Goal: Information Seeking & Learning: Check status

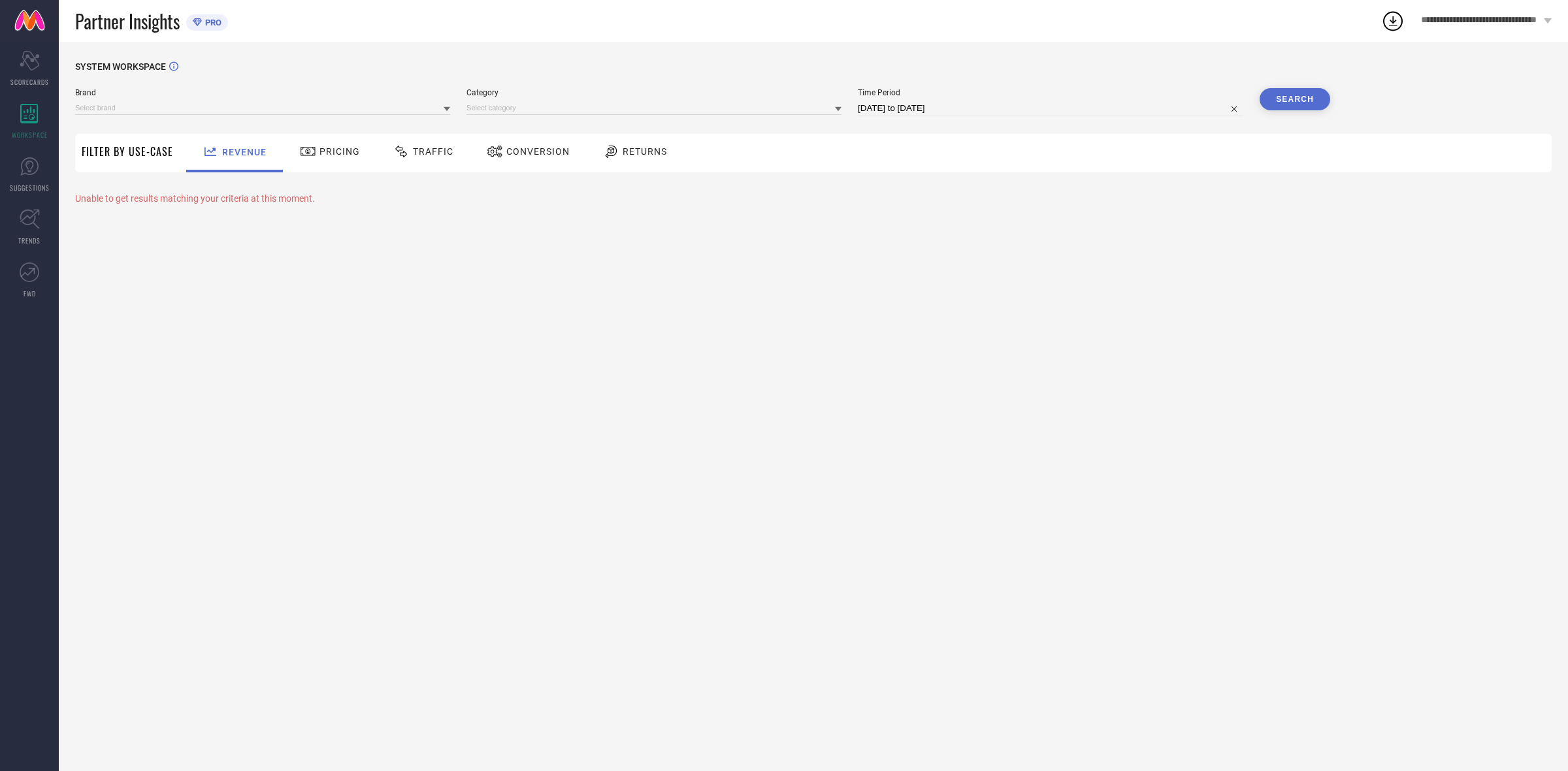
type input "H&M"
type input "All"
click at [433, 155] on span "Traffic" at bounding box center [433, 151] width 40 height 11
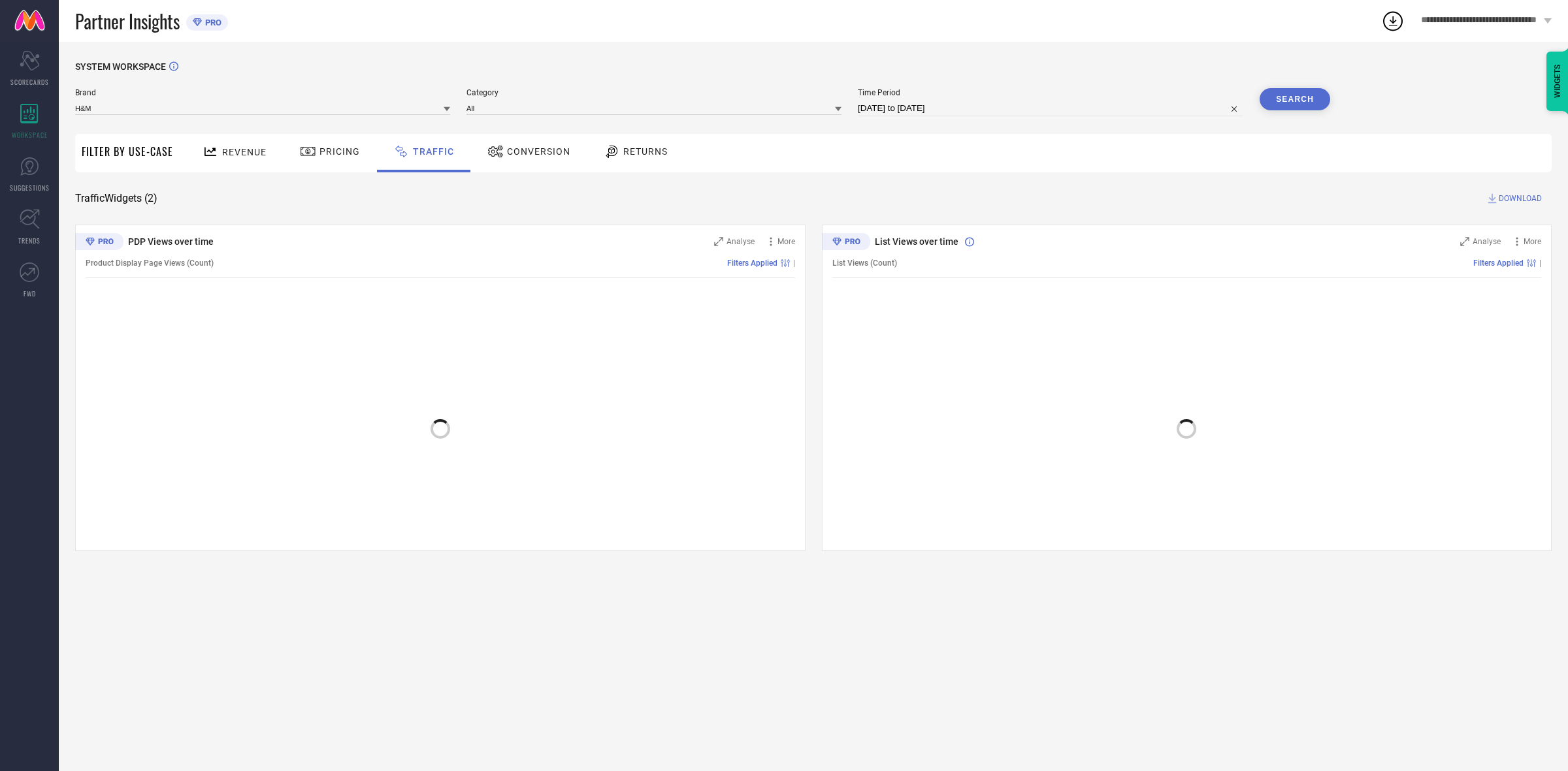
click at [915, 108] on input "[DATE] to [DATE]" at bounding box center [1050, 108] width 385 height 16
select select "6"
select select "2025"
select select "7"
select select "2025"
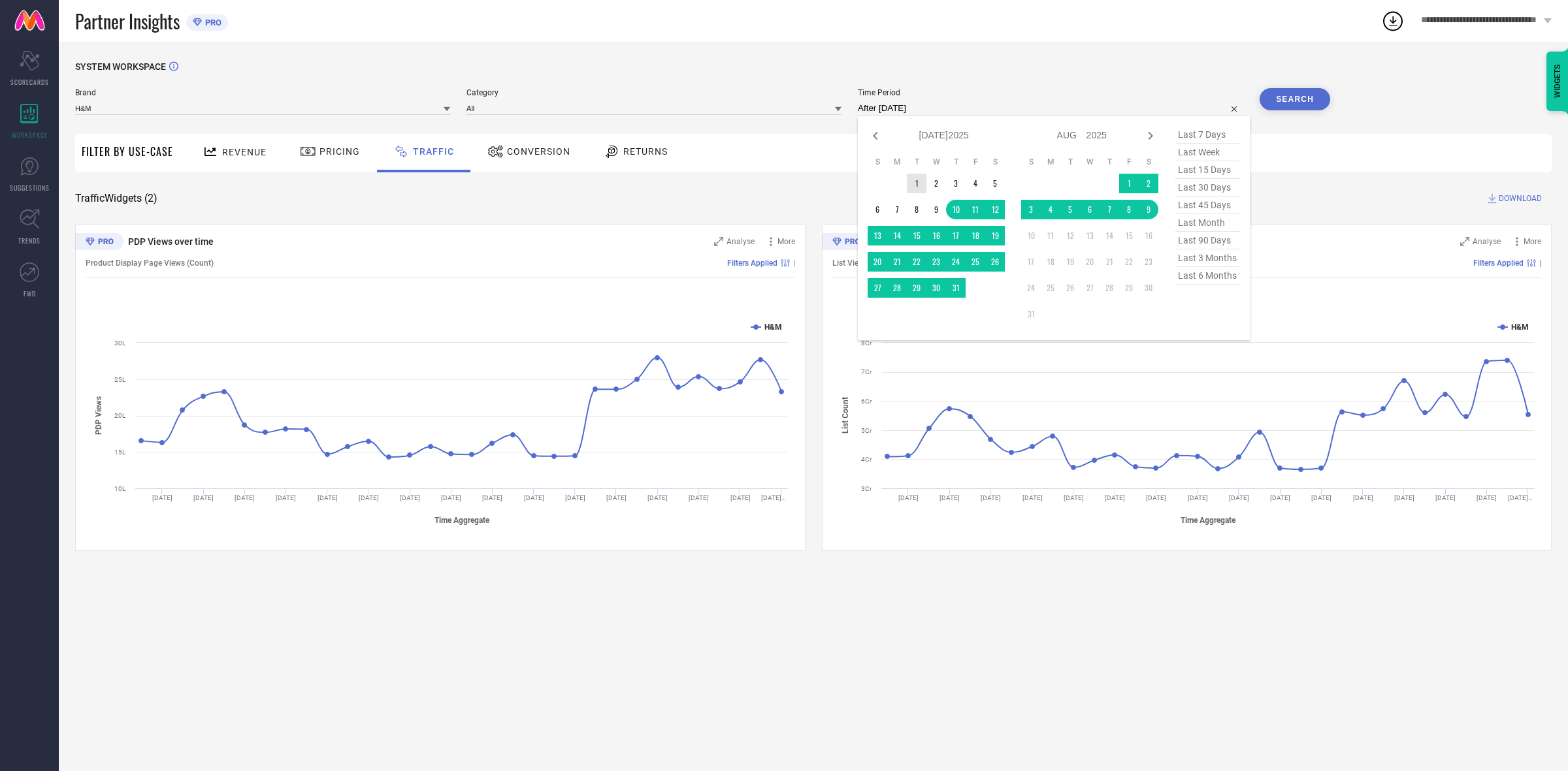
click at [913, 185] on td "1" at bounding box center [917, 184] width 20 height 20
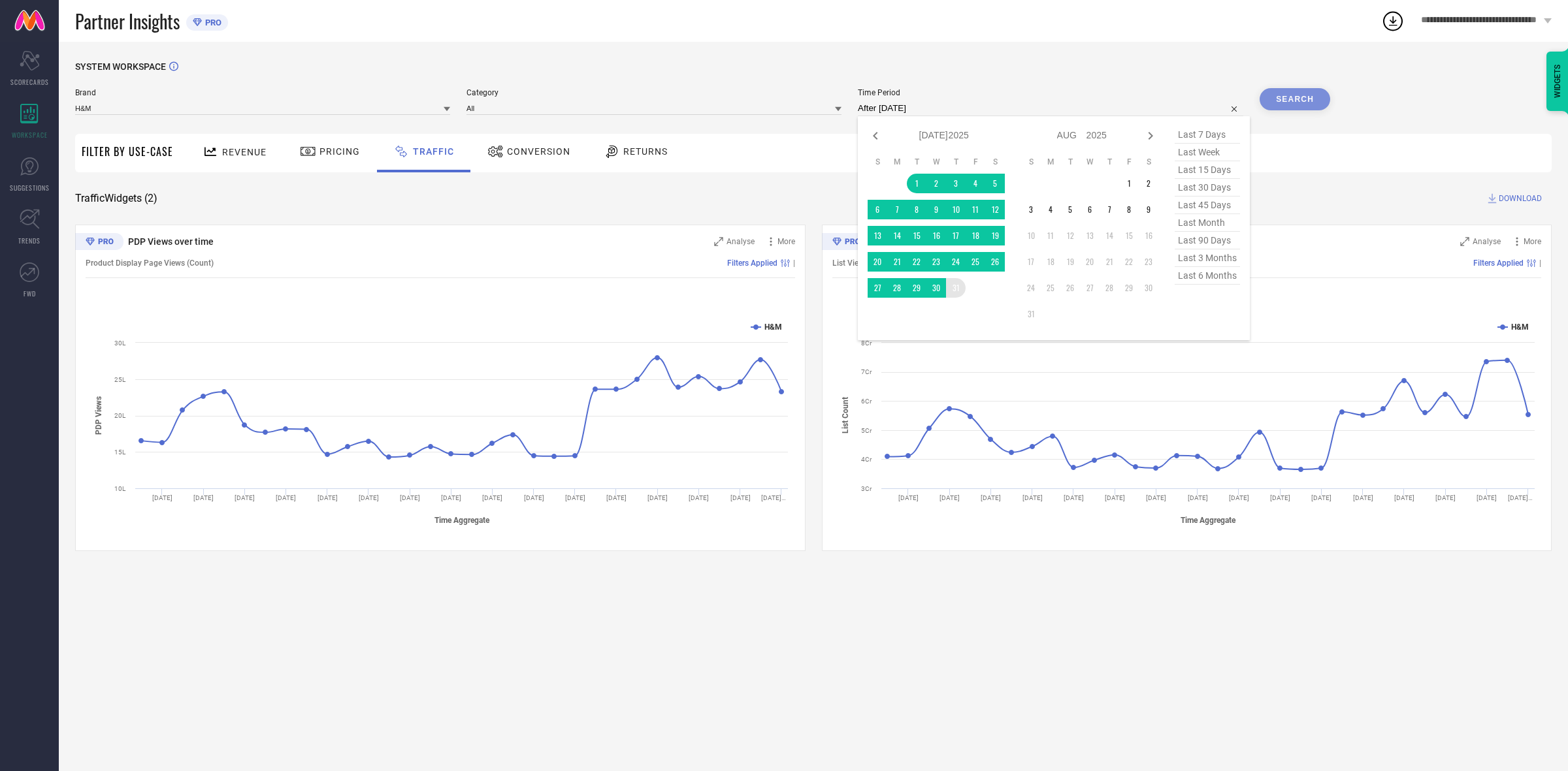
type input "[DATE] to [DATE]"
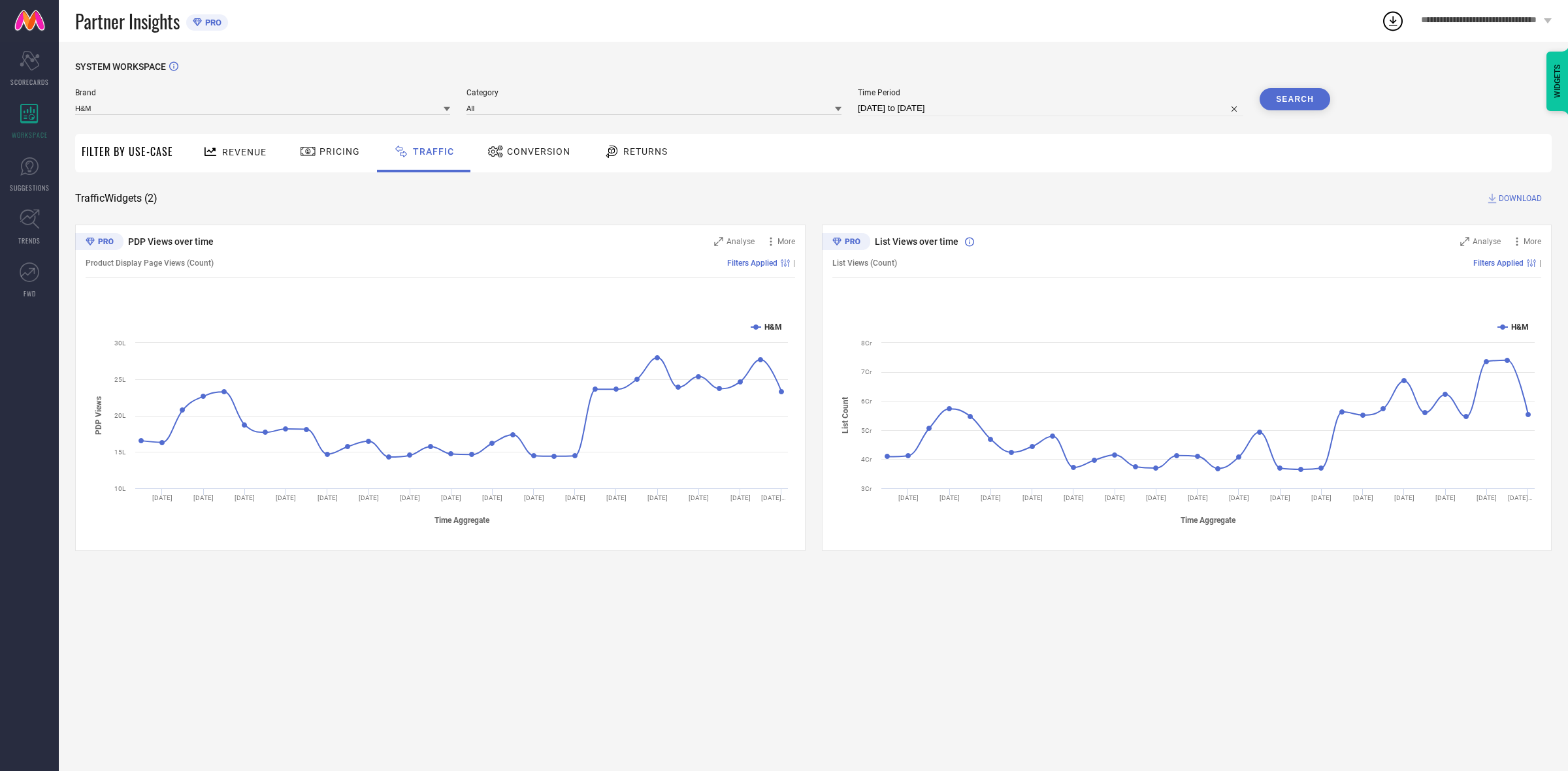
click at [1321, 104] on button "Search" at bounding box center [1295, 99] width 71 height 22
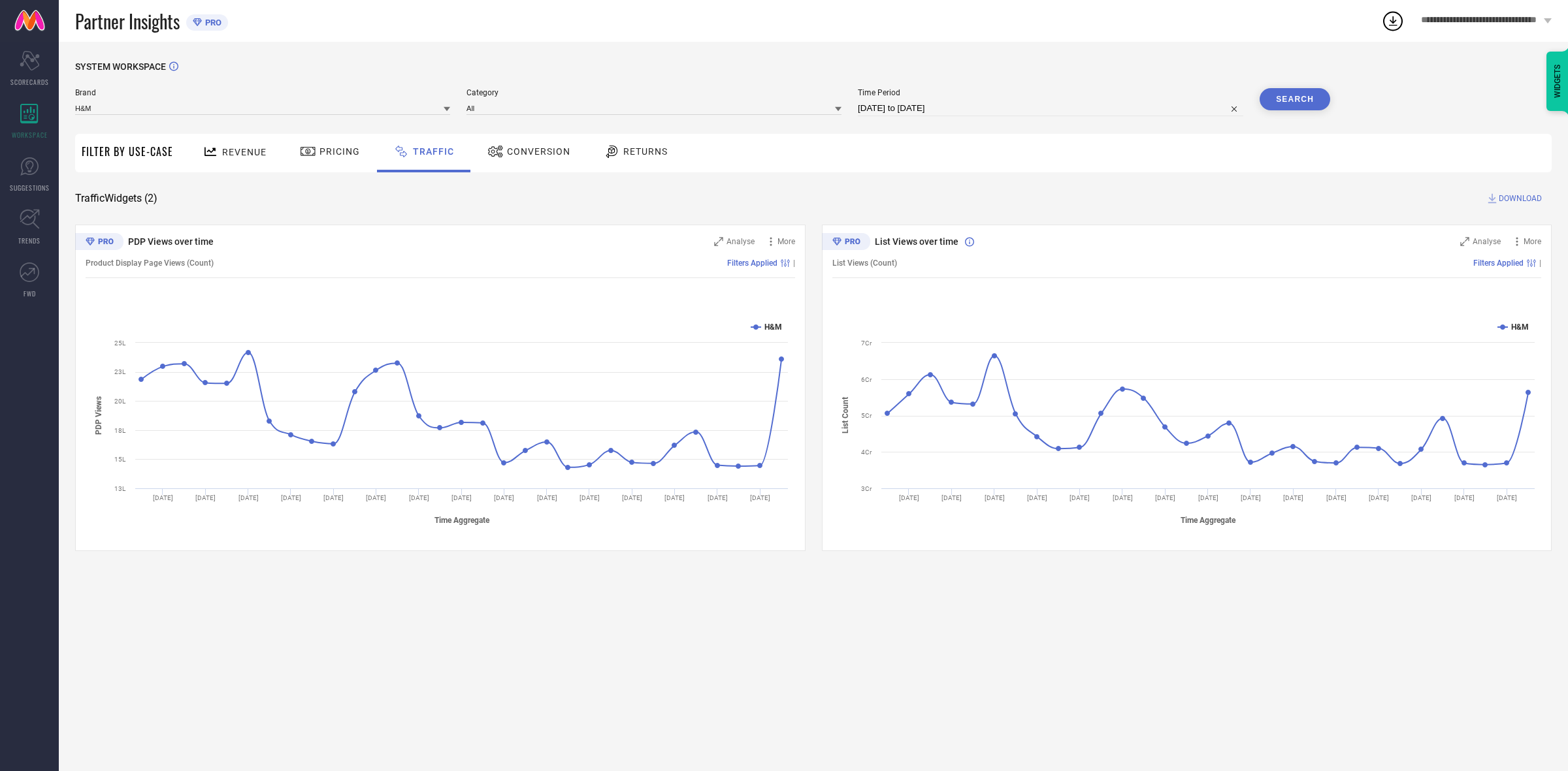
click at [1534, 201] on span "DOWNLOAD" at bounding box center [1520, 199] width 43 height 13
click at [1487, 59] on div "SYSTEM WORKSPACE Brand H&M Category All Time Period [DATE] to [DATE] Search Fil…" at bounding box center [813, 406] width 1509 height 729
click at [1509, 200] on span "DOWNLOAD" at bounding box center [1520, 199] width 43 height 13
click at [1402, 17] on span "1" at bounding box center [1403, 13] width 4 height 9
click at [59, 116] on div "SYSTEM WORKSPACE Brand H&M Category All Time Period [DATE] to [DATE] Search Fil…" at bounding box center [813, 406] width 1509 height 729
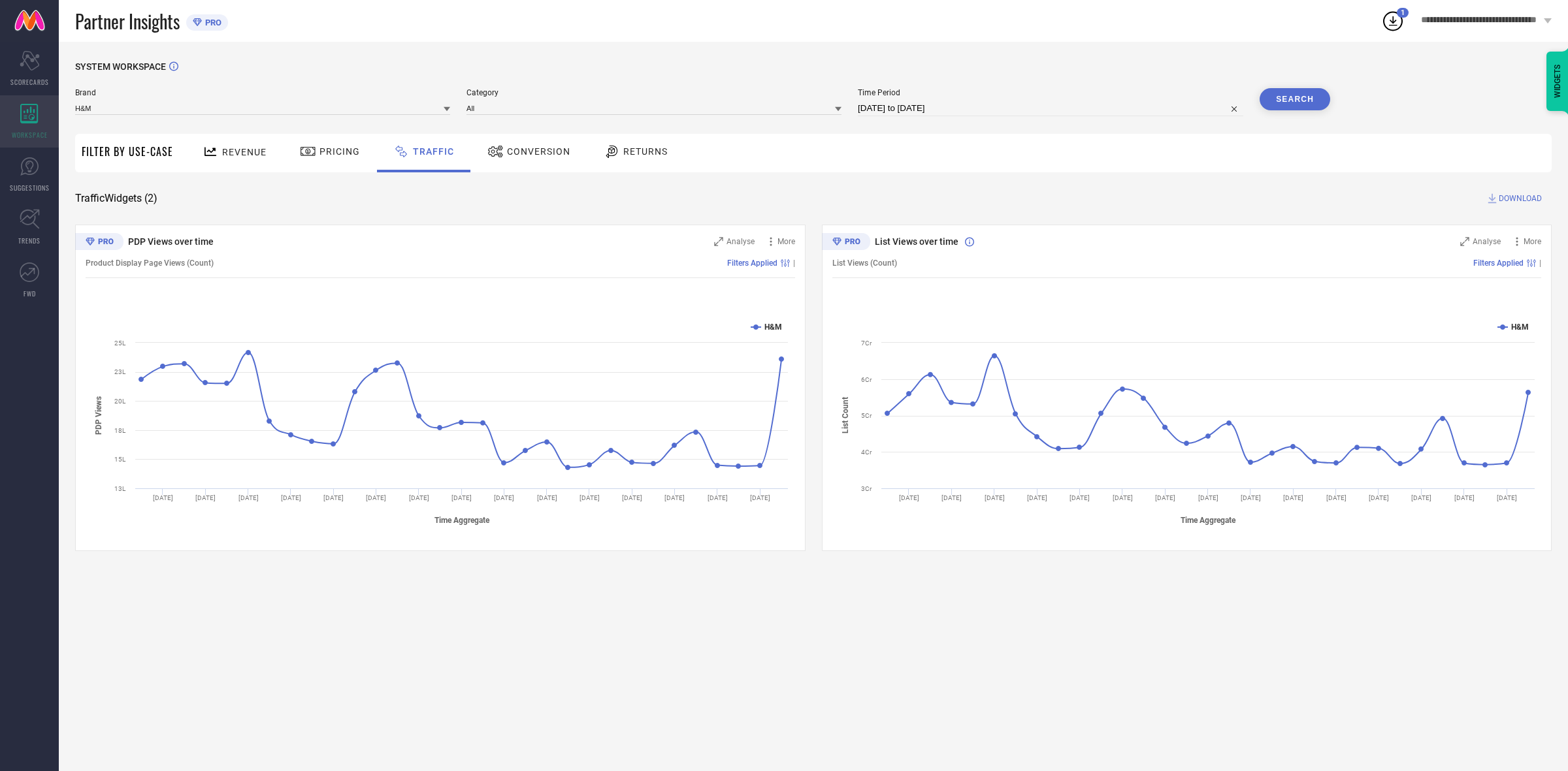
click at [43, 120] on div "WORKSPACE" at bounding box center [29, 121] width 59 height 52
click at [40, 95] on div "WORKSPACE" at bounding box center [29, 121] width 59 height 52
click at [34, 60] on icon "Scorecard" at bounding box center [30, 61] width 20 height 20
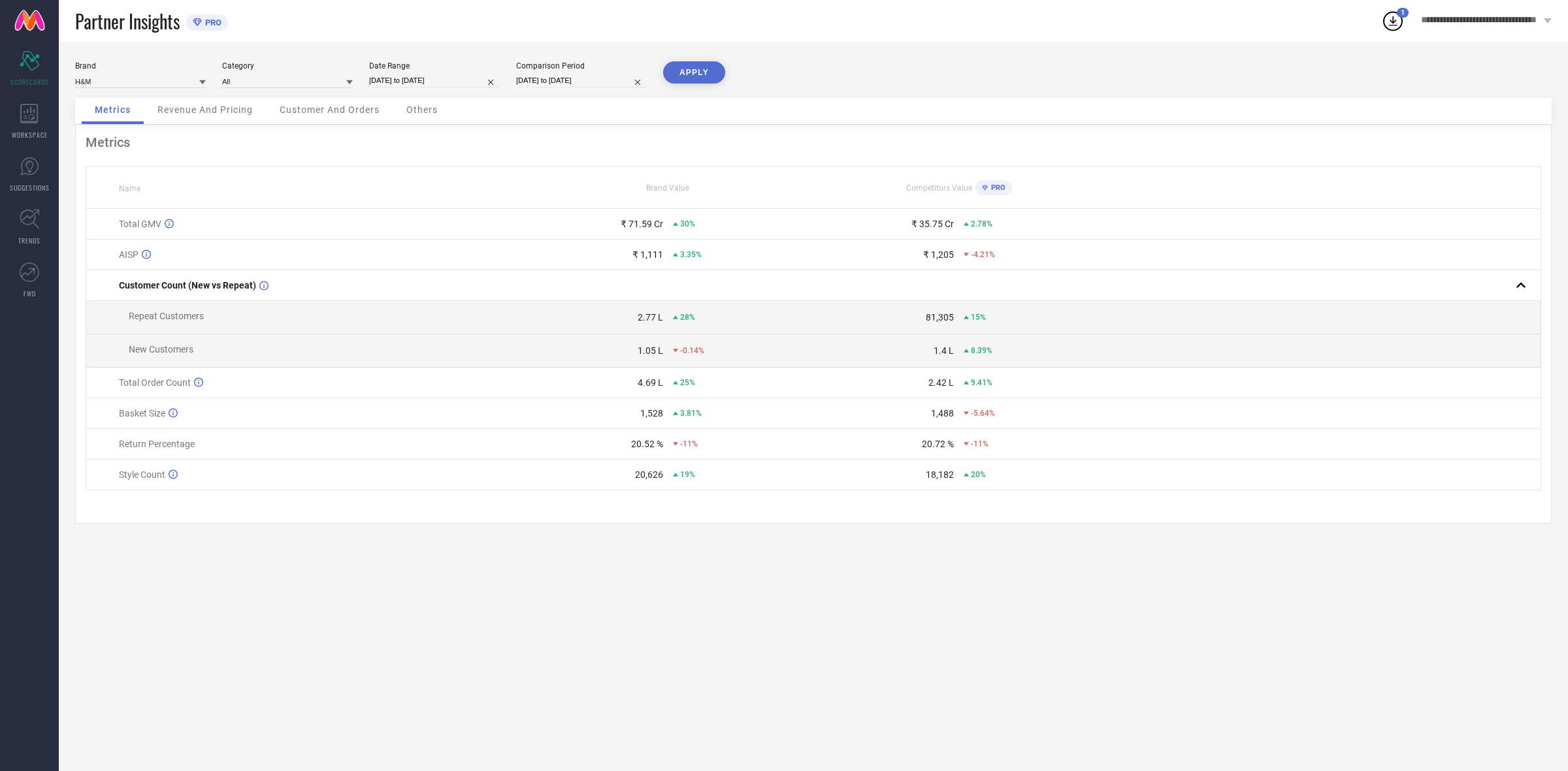
click at [416, 73] on div "Date Range [DATE] to [DATE]" at bounding box center [434, 75] width 131 height 27
click at [407, 79] on input "[DATE] to [DATE]" at bounding box center [434, 81] width 131 height 14
select select "6"
select select "2025"
select select "7"
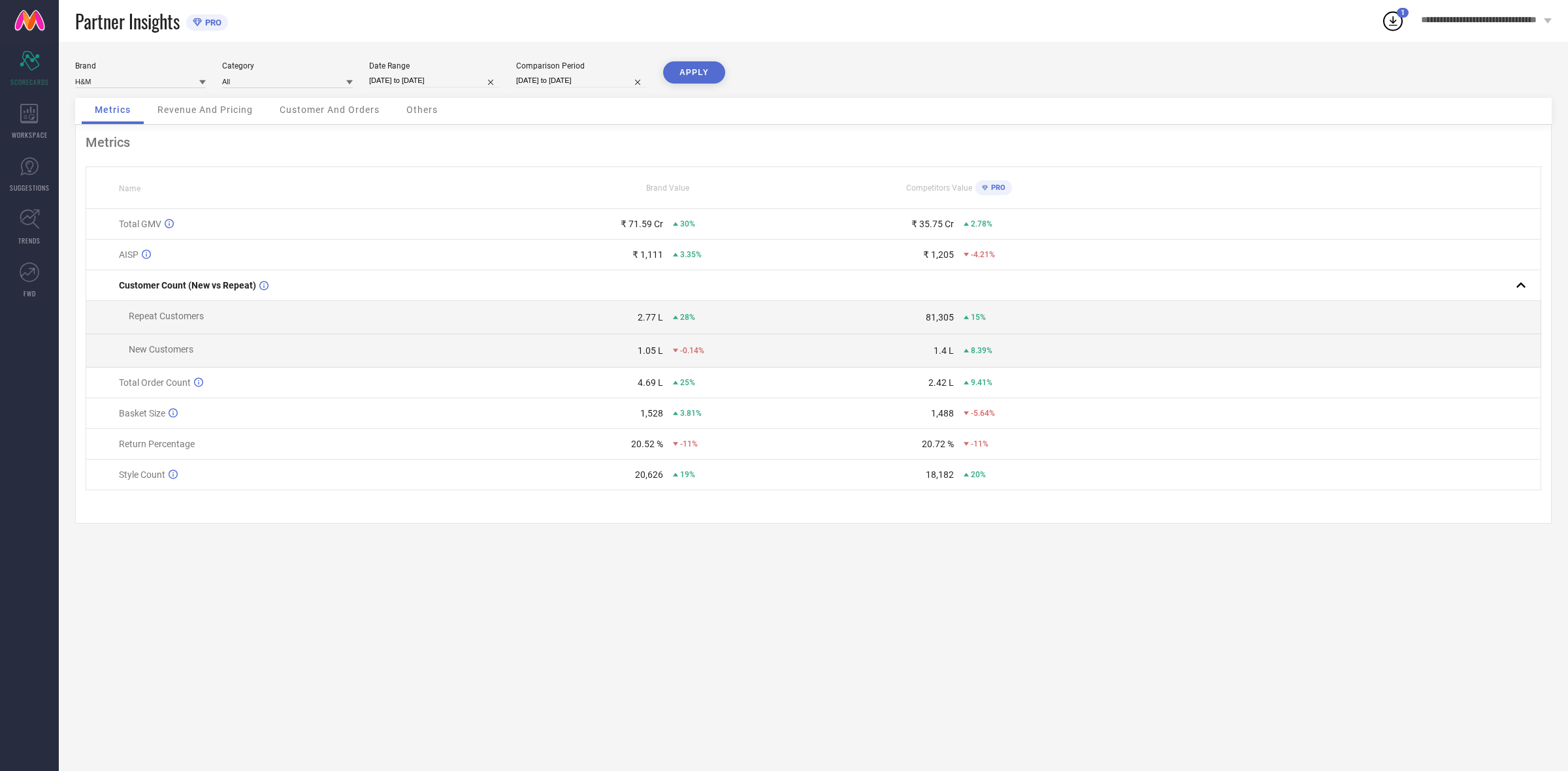
select select "2025"
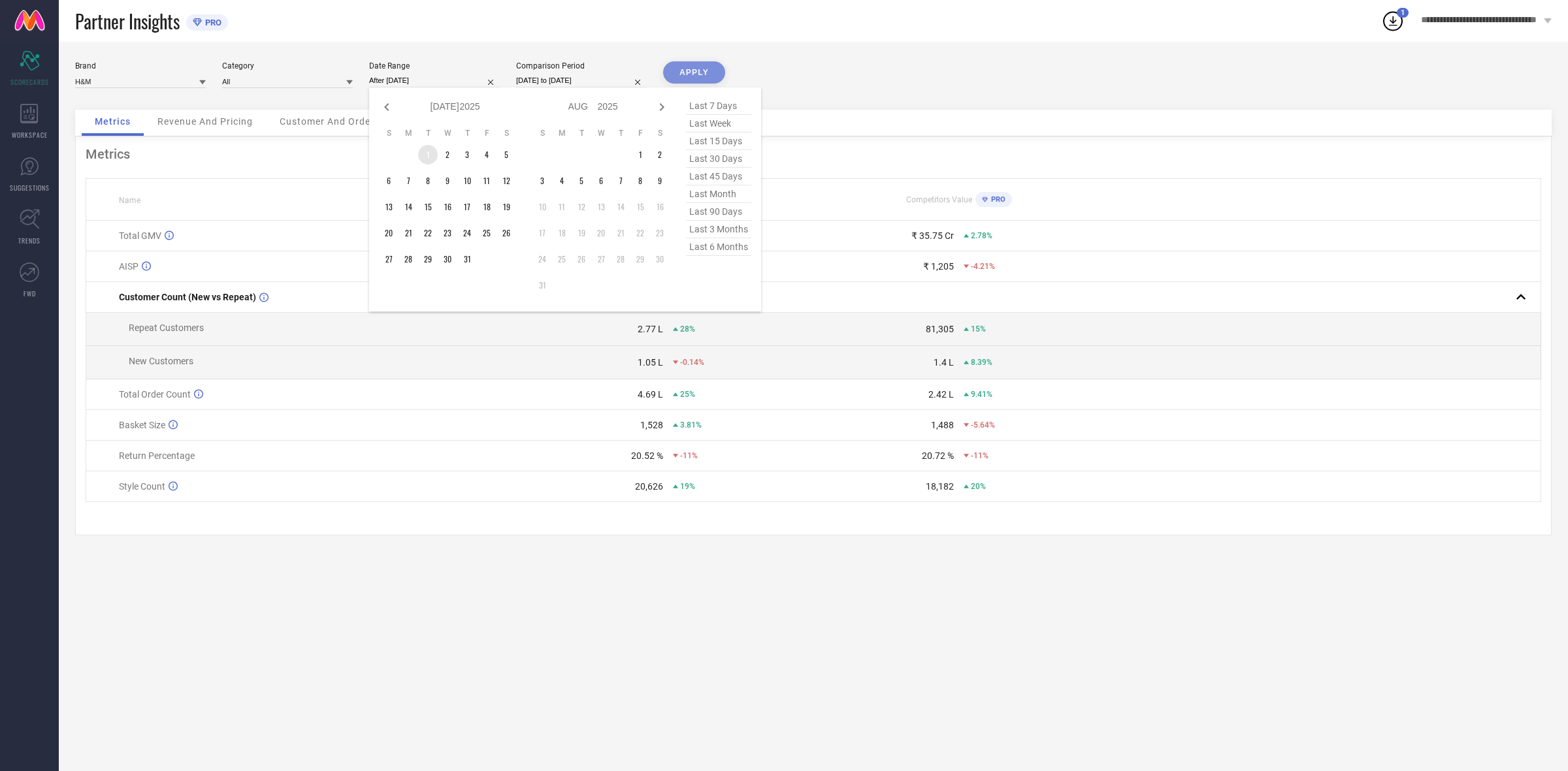
click at [423, 151] on td "1" at bounding box center [428, 155] width 20 height 20
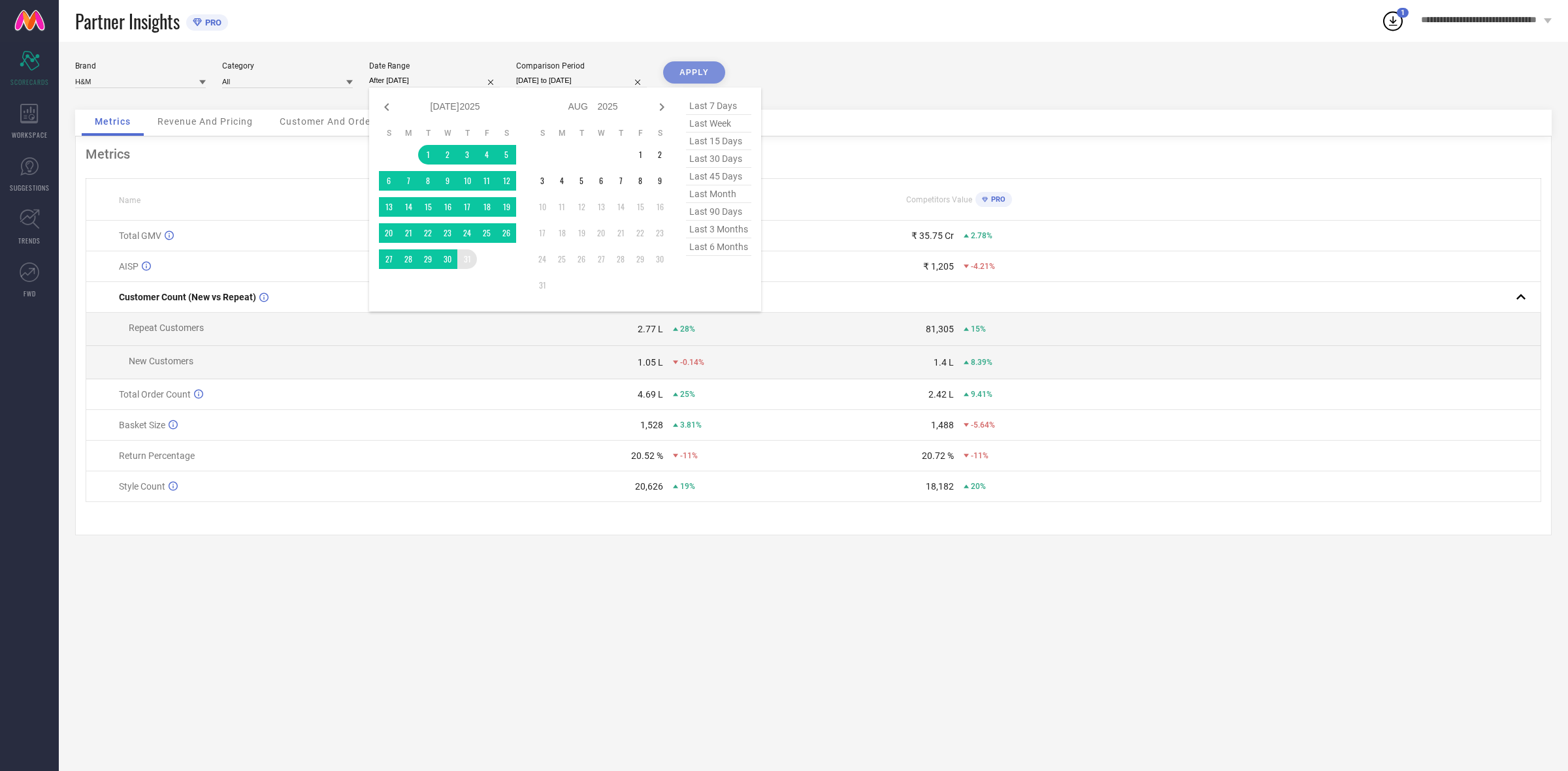
type input "[DATE] to [DATE]"
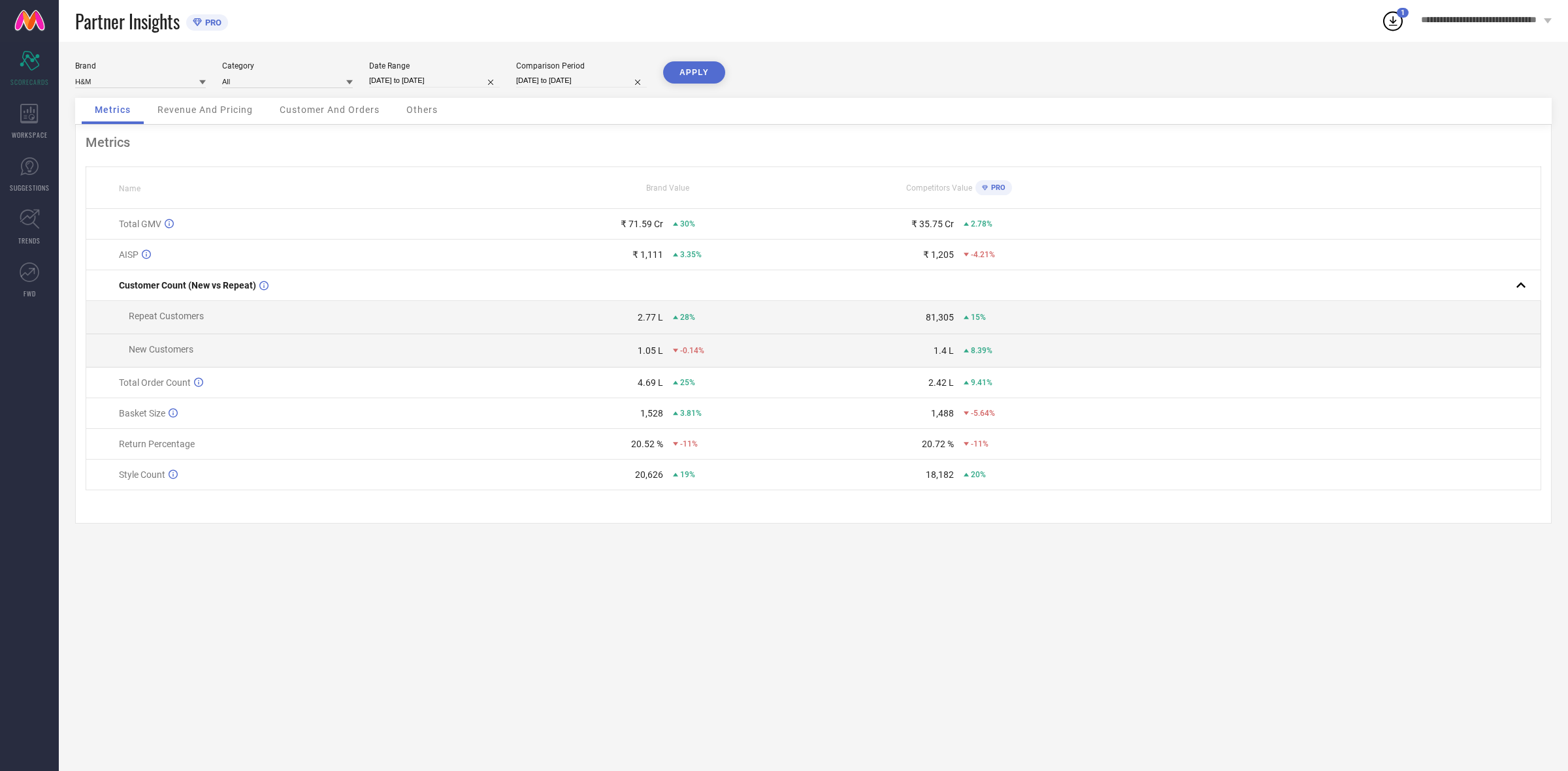
click at [557, 69] on div "Comparison Period" at bounding box center [582, 66] width 131 height 9
click at [556, 80] on input "[DATE] to [DATE]" at bounding box center [582, 81] width 131 height 14
select select "6"
select select "2024"
select select "7"
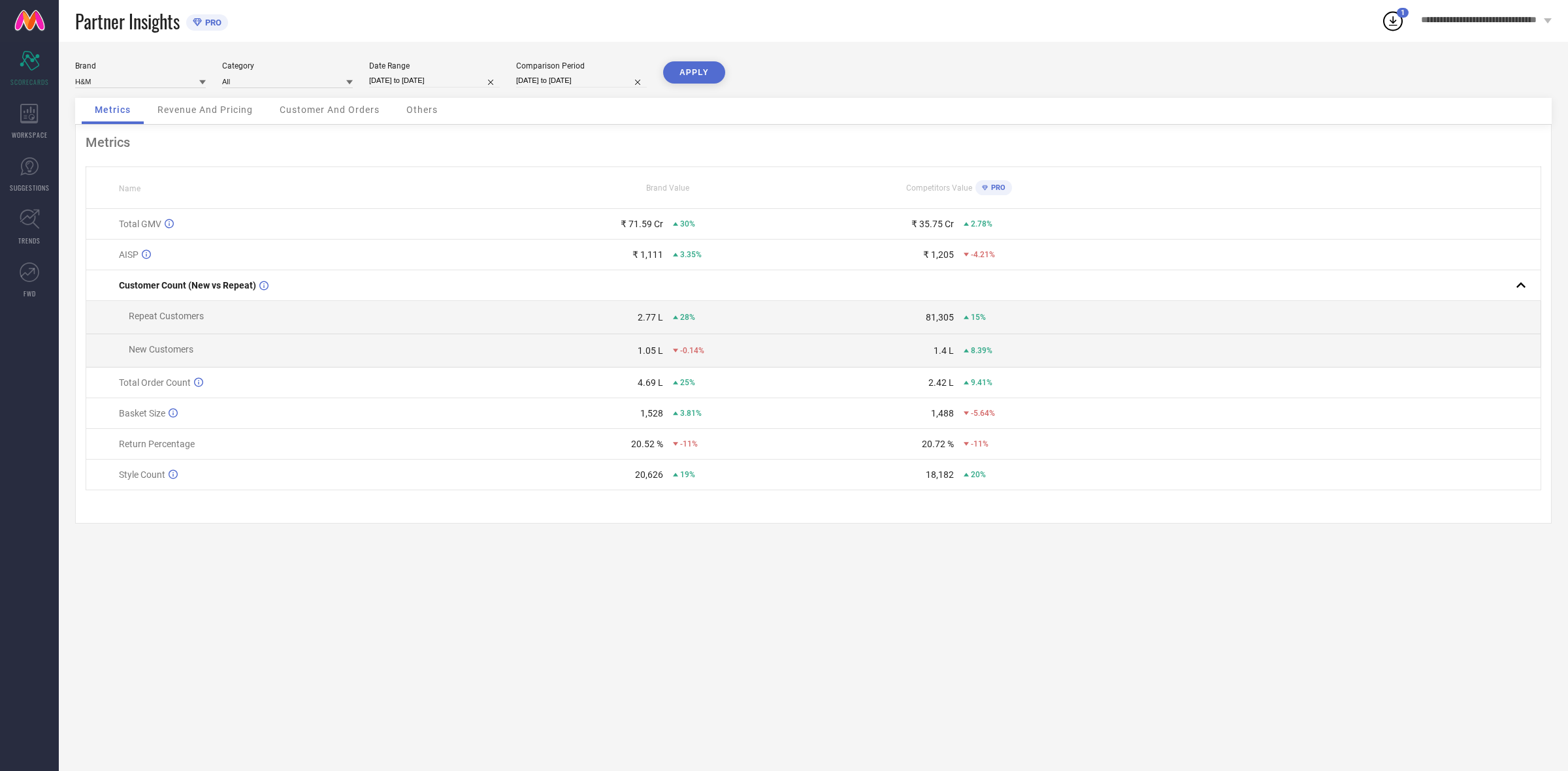
select select "2024"
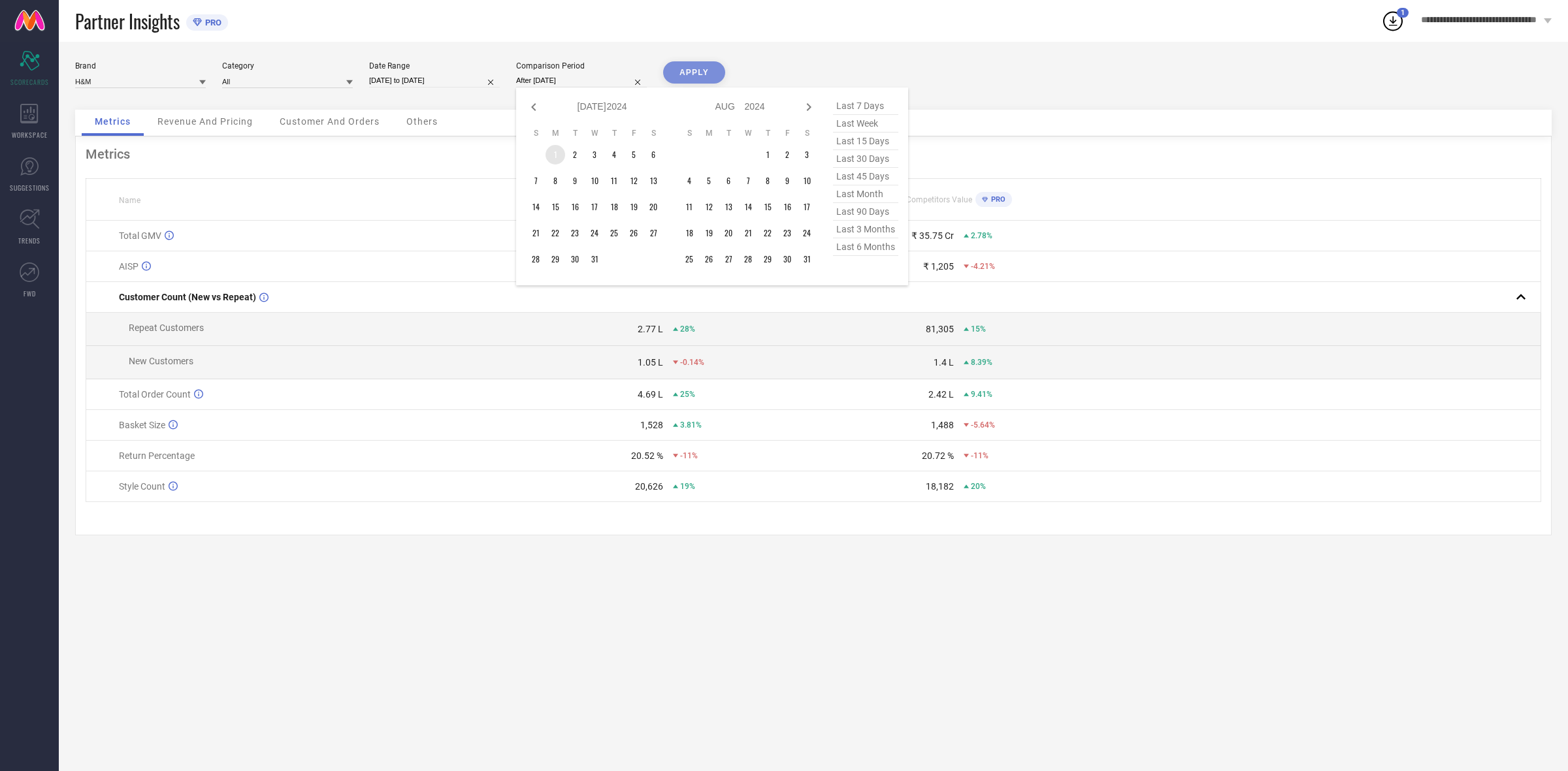
click at [555, 155] on td "1" at bounding box center [555, 155] width 20 height 20
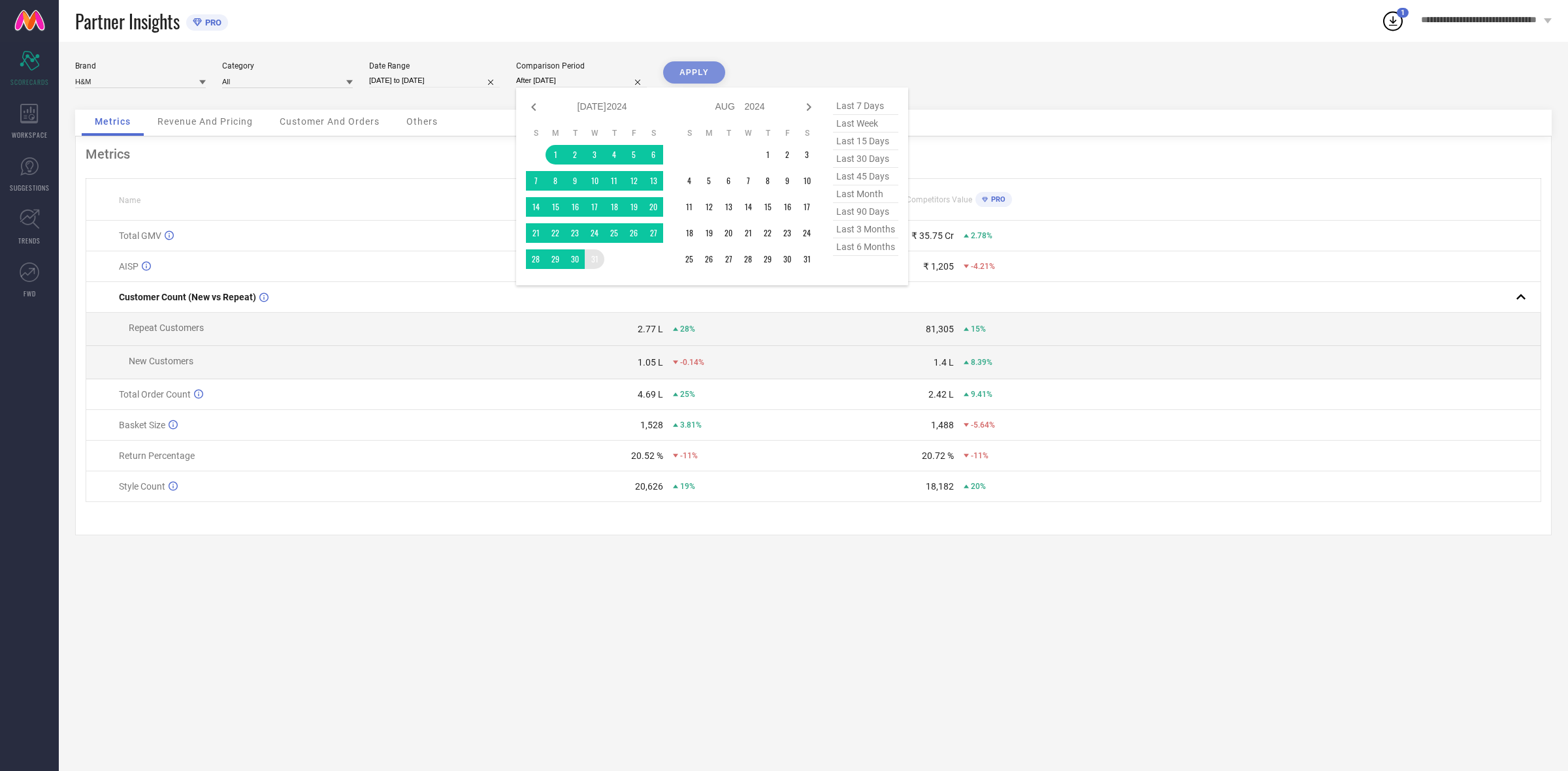
type input "[DATE] to [DATE]"
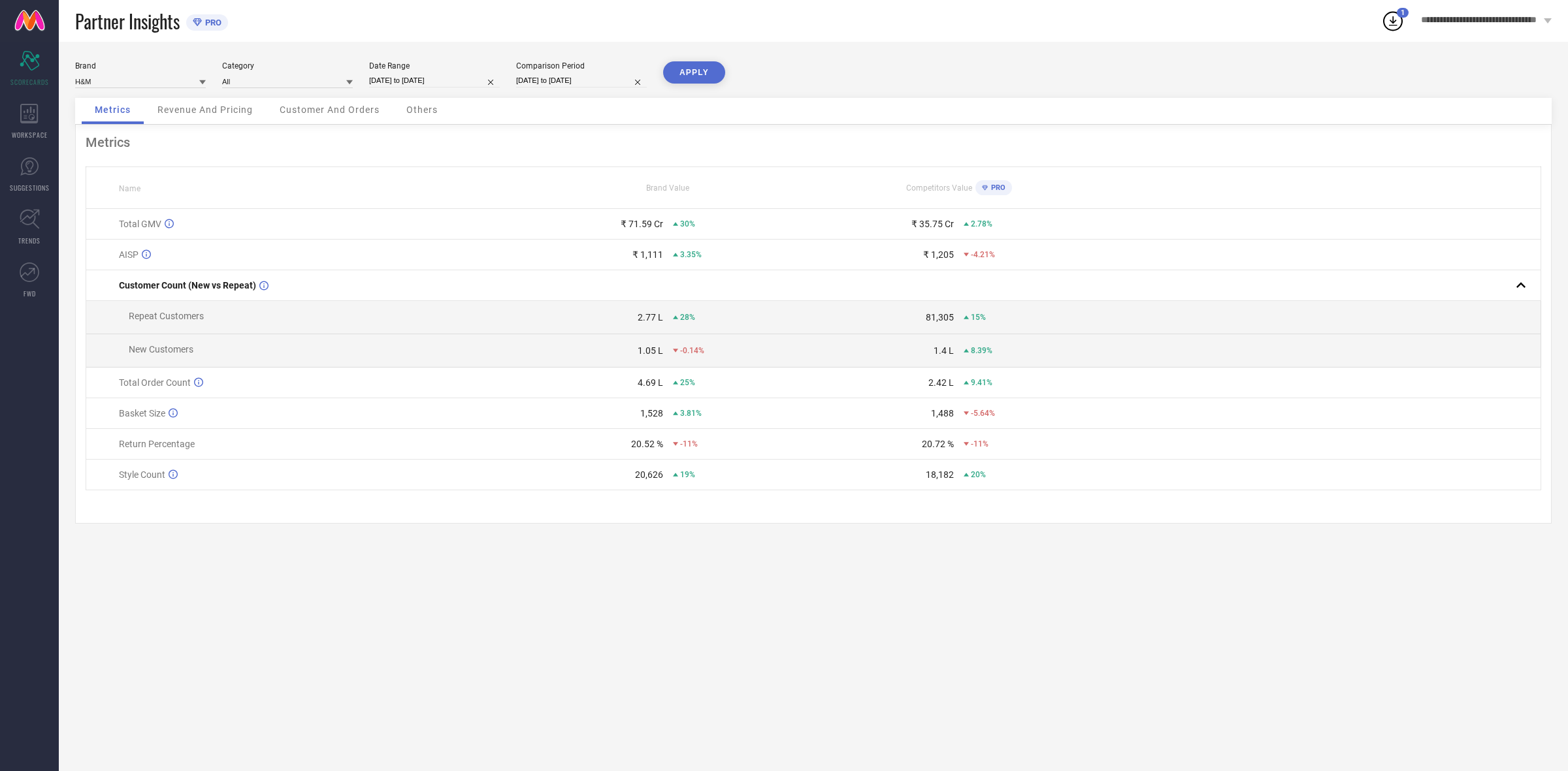
click at [691, 75] on button "APPLY" at bounding box center [694, 73] width 62 height 22
click at [367, 108] on span "Customer And Orders" at bounding box center [329, 110] width 100 height 11
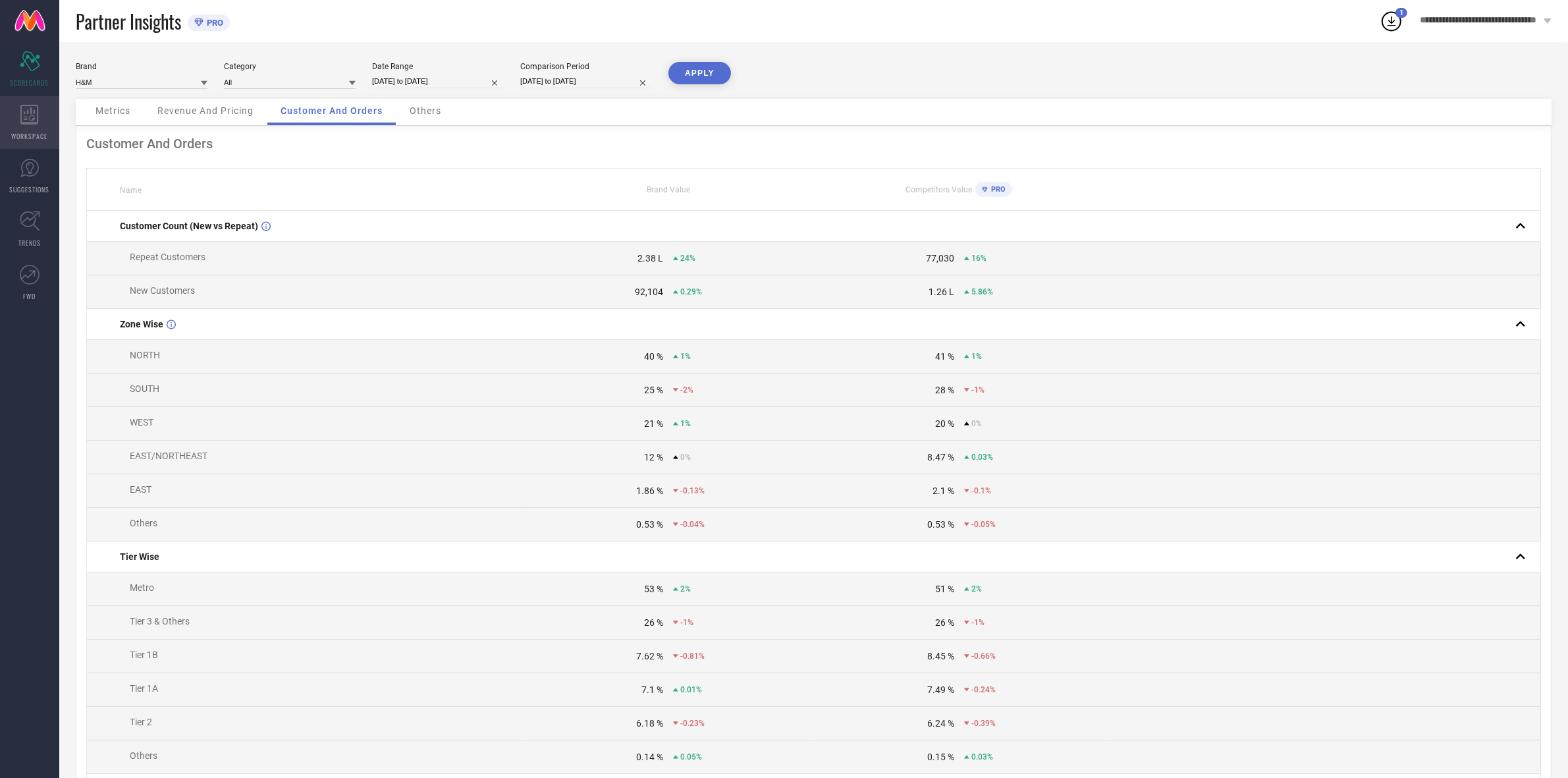
click at [23, 120] on icon at bounding box center [30, 115] width 19 height 20
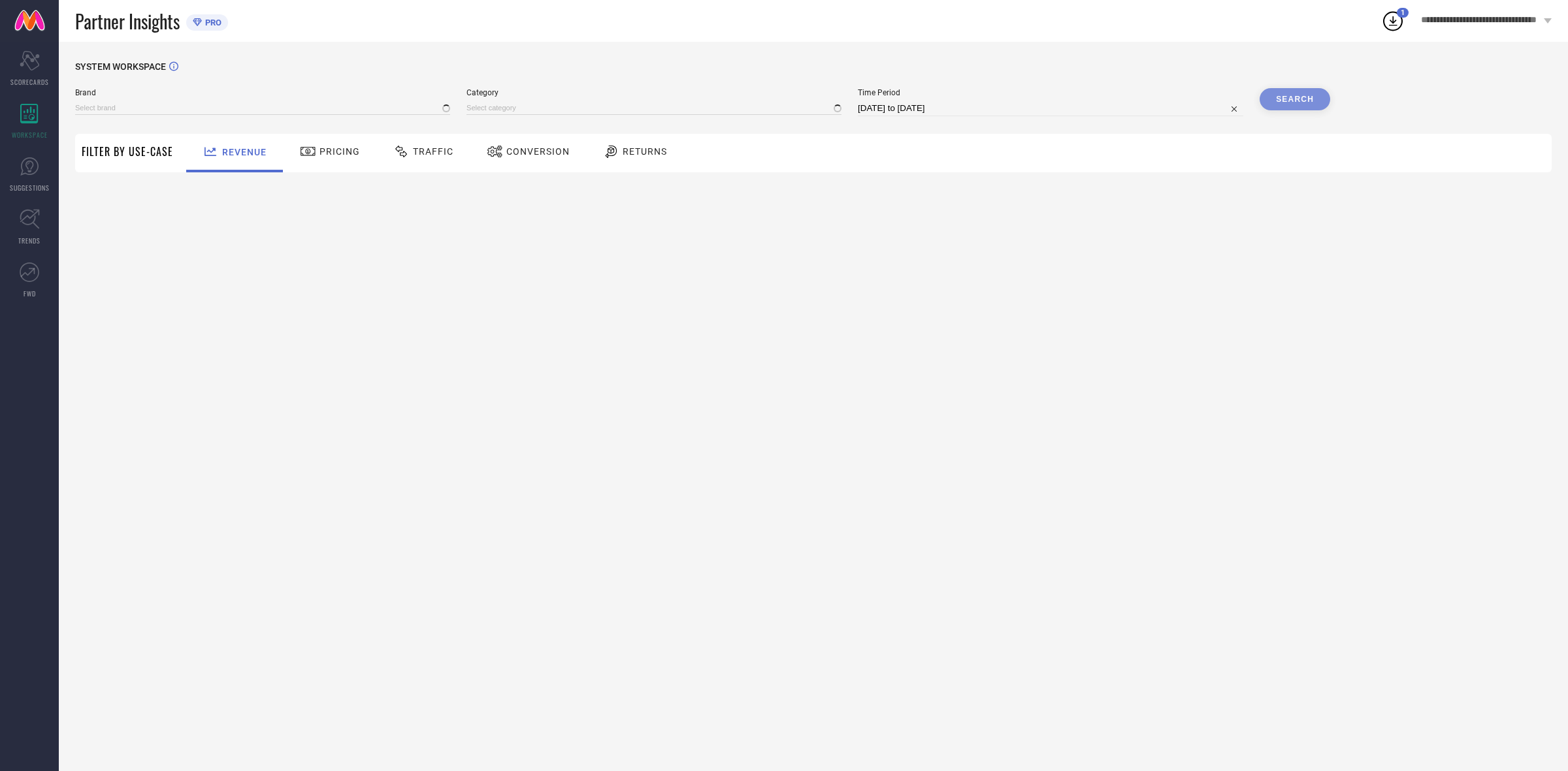
type input "H&M"
type input "All"
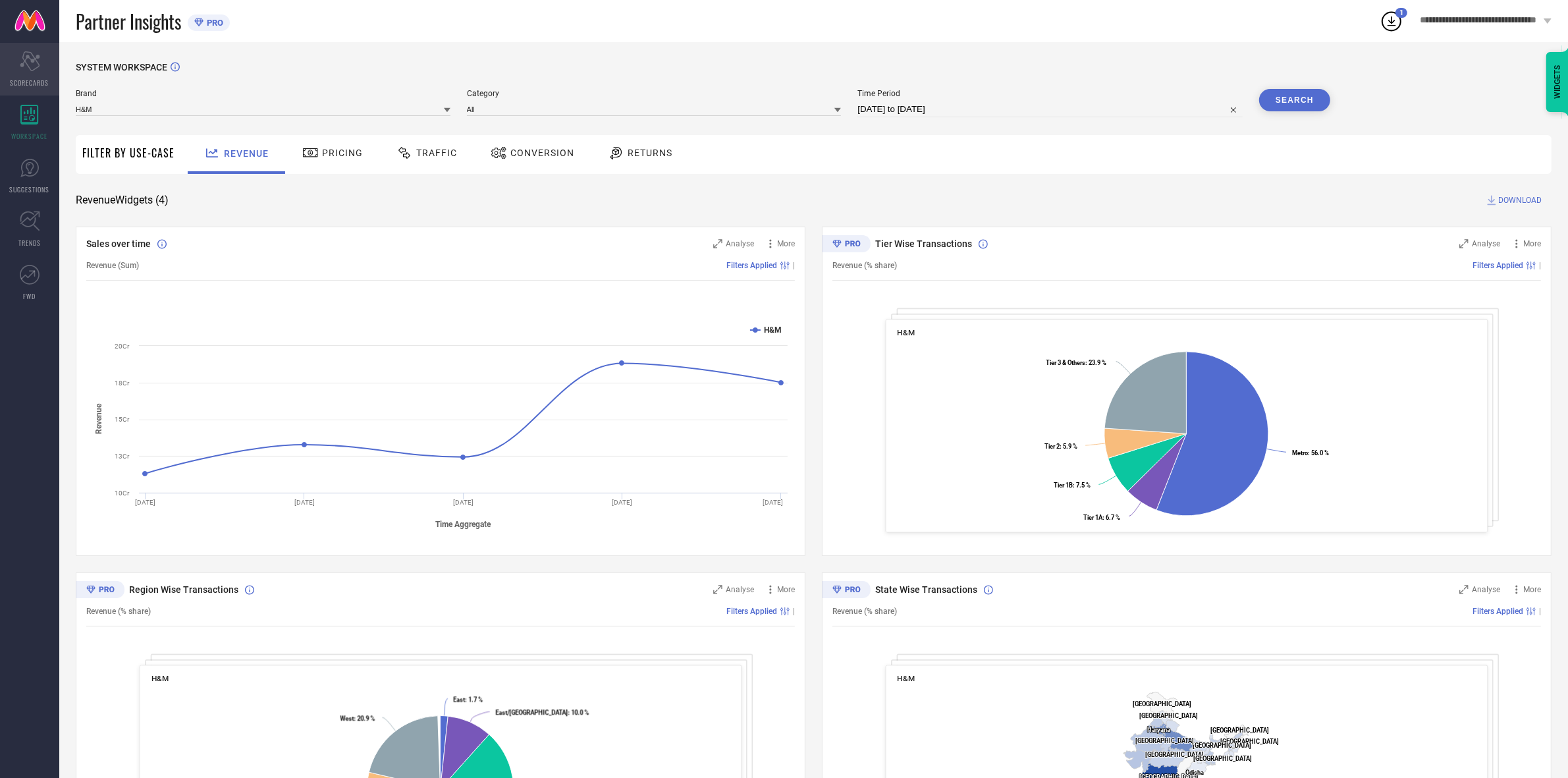
click at [37, 83] on span "SCORECARDS" at bounding box center [30, 83] width 39 height 10
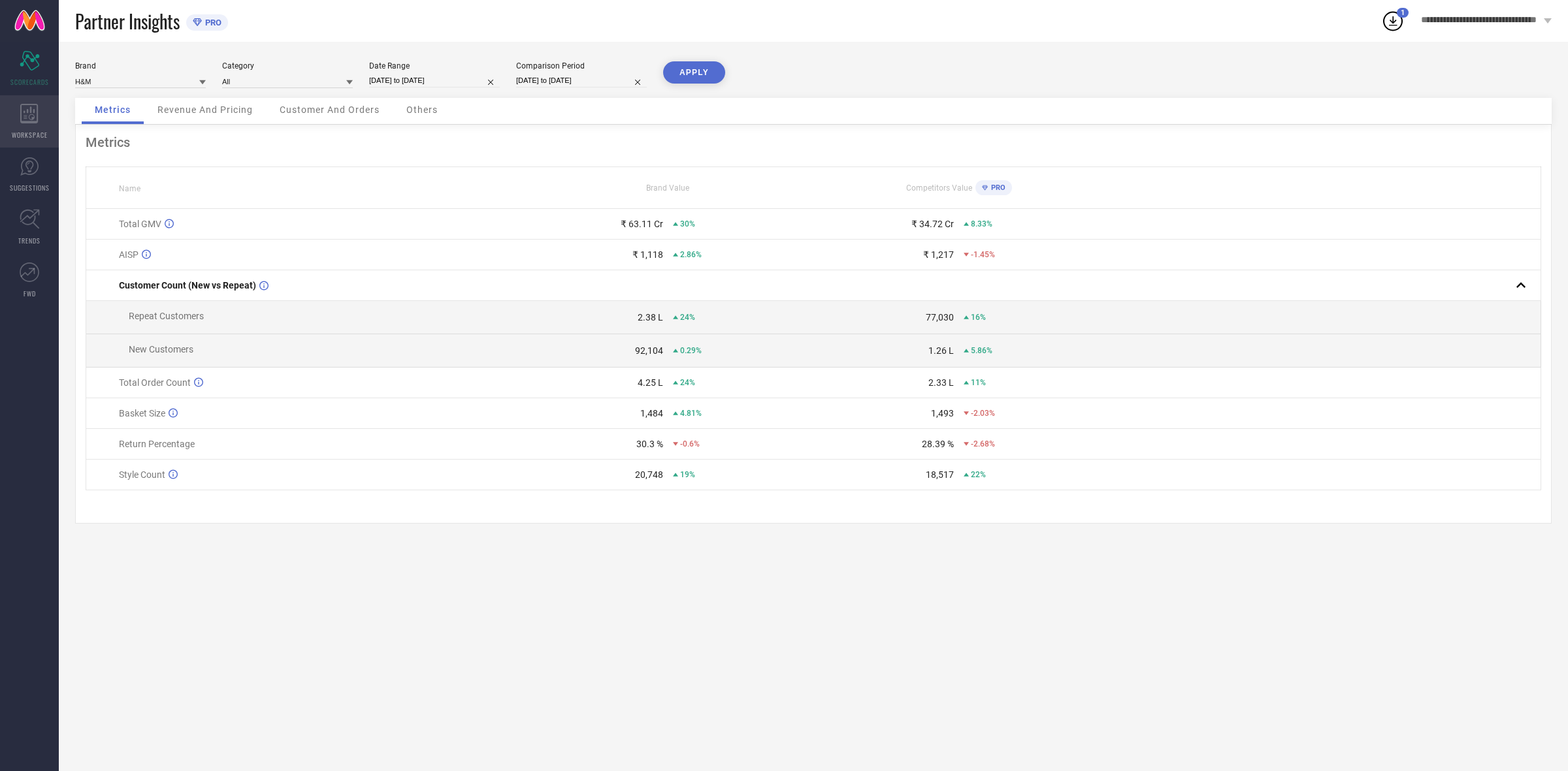
click at [28, 106] on icon at bounding box center [30, 114] width 19 height 20
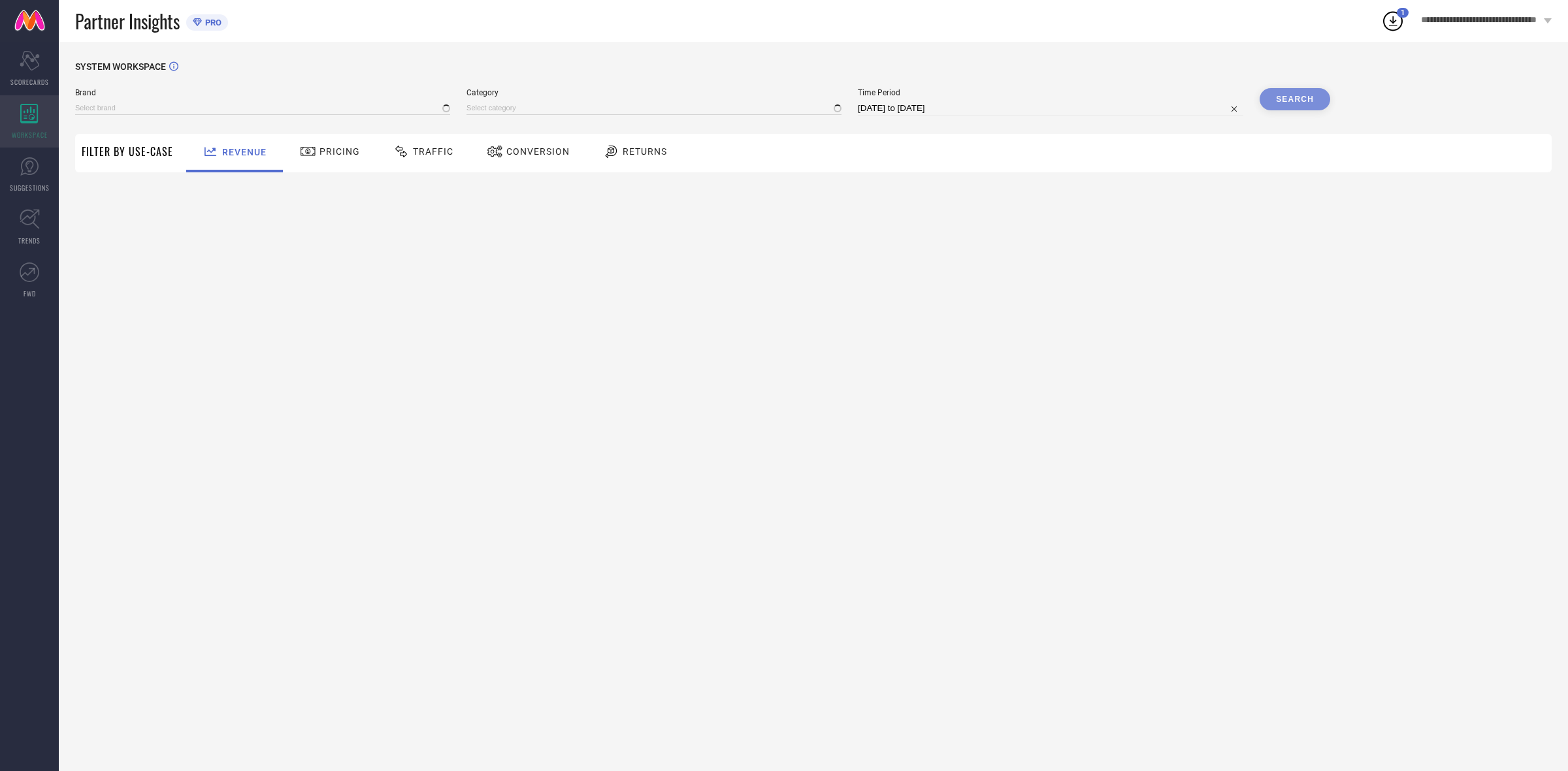
type input "H&M"
type input "All"
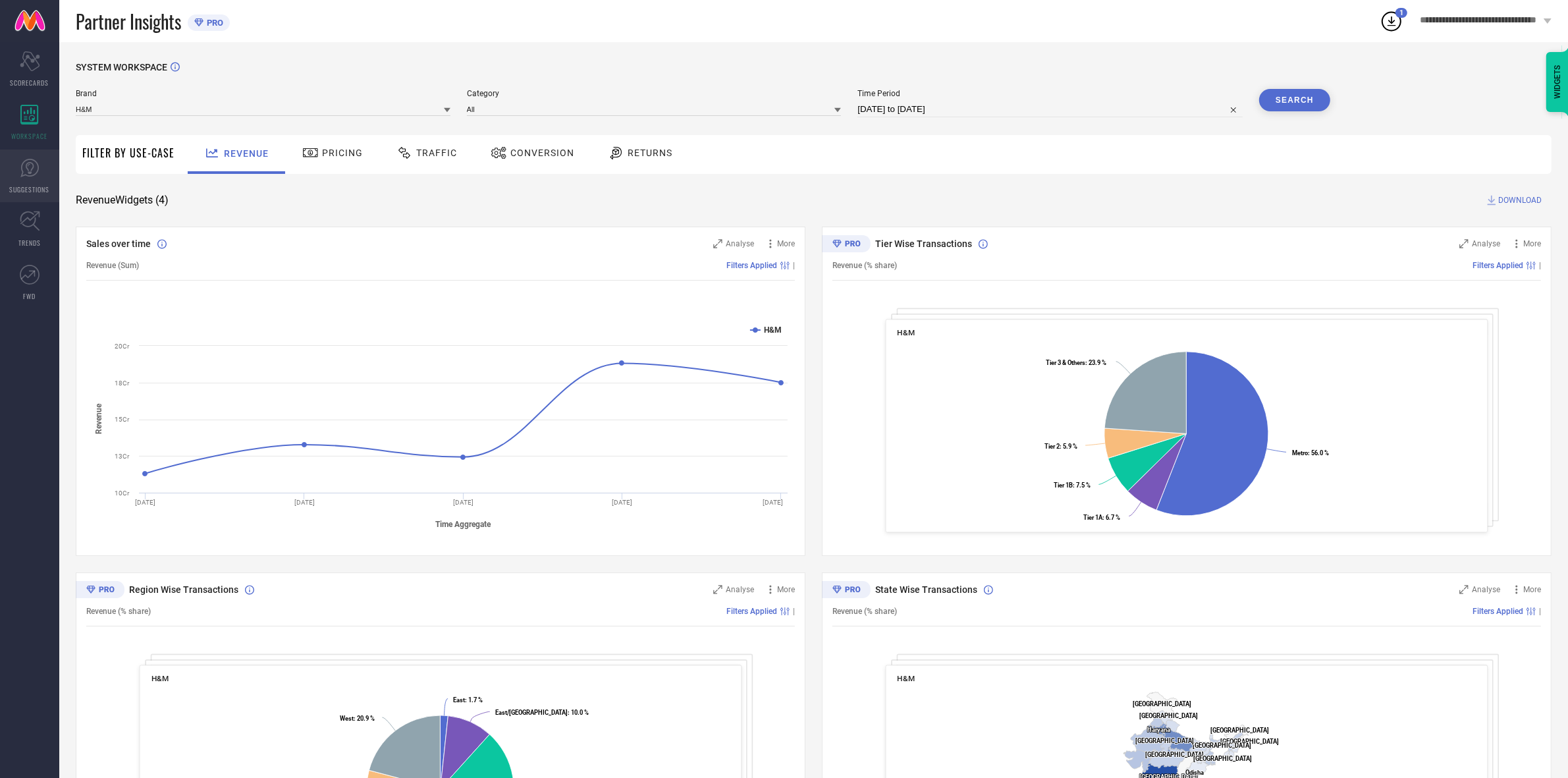
click at [38, 168] on icon at bounding box center [30, 168] width 19 height 19
